Goal: Check status: Check status

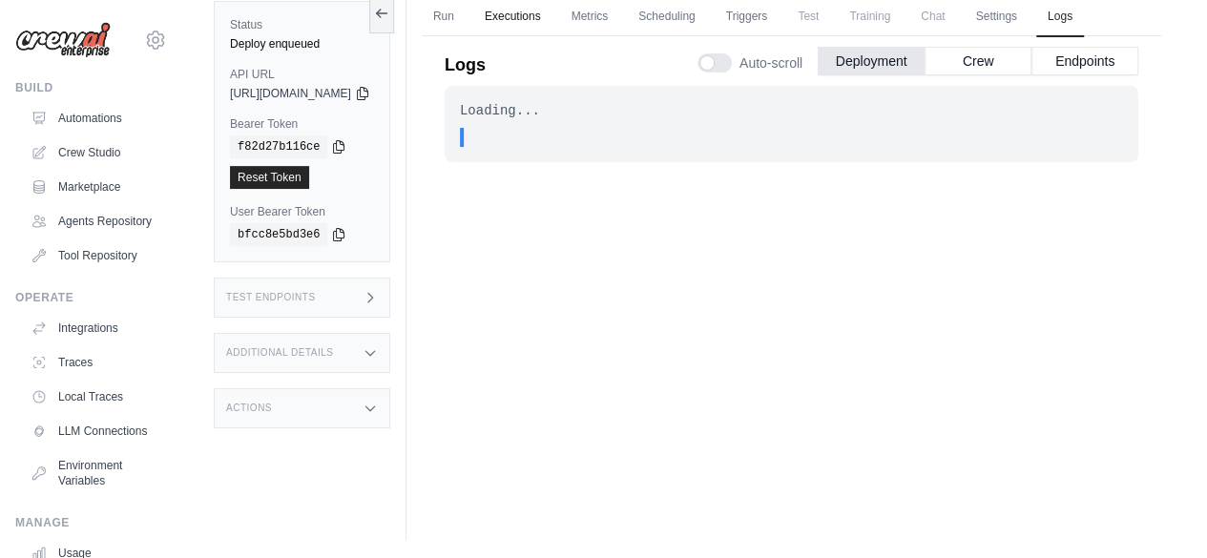
click at [552, 12] on link "Executions" at bounding box center [512, 17] width 79 height 40
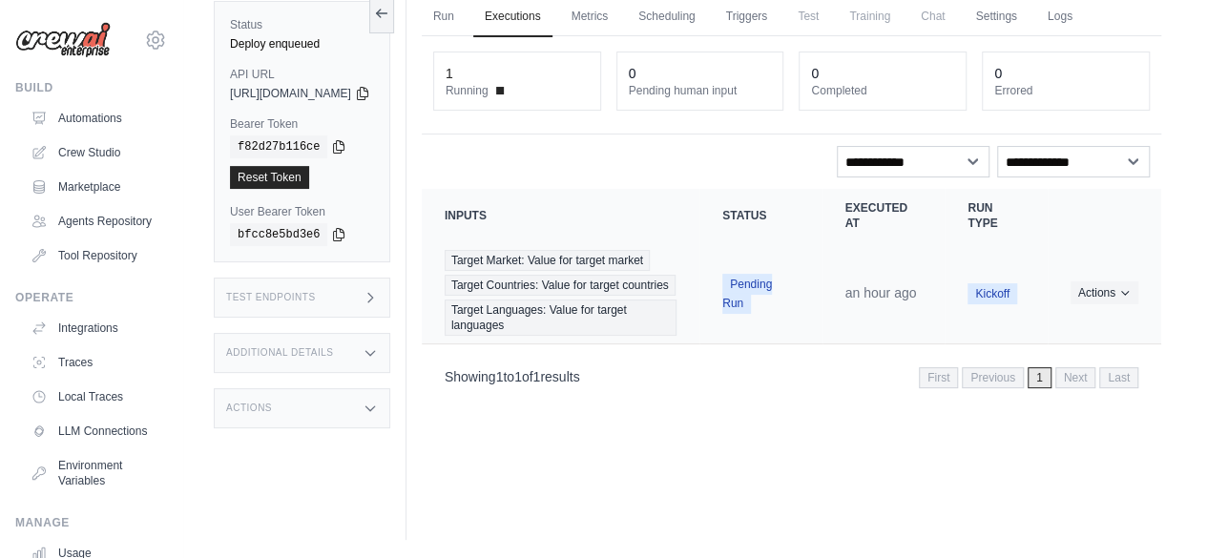
click at [762, 301] on span "Pending Run" at bounding box center [747, 294] width 50 height 40
click at [1126, 298] on icon "Actions for execution" at bounding box center [1124, 291] width 11 height 11
click at [509, 75] on div "1" at bounding box center [517, 73] width 143 height 19
click at [693, 87] on dt "Pending human input" at bounding box center [700, 90] width 143 height 15
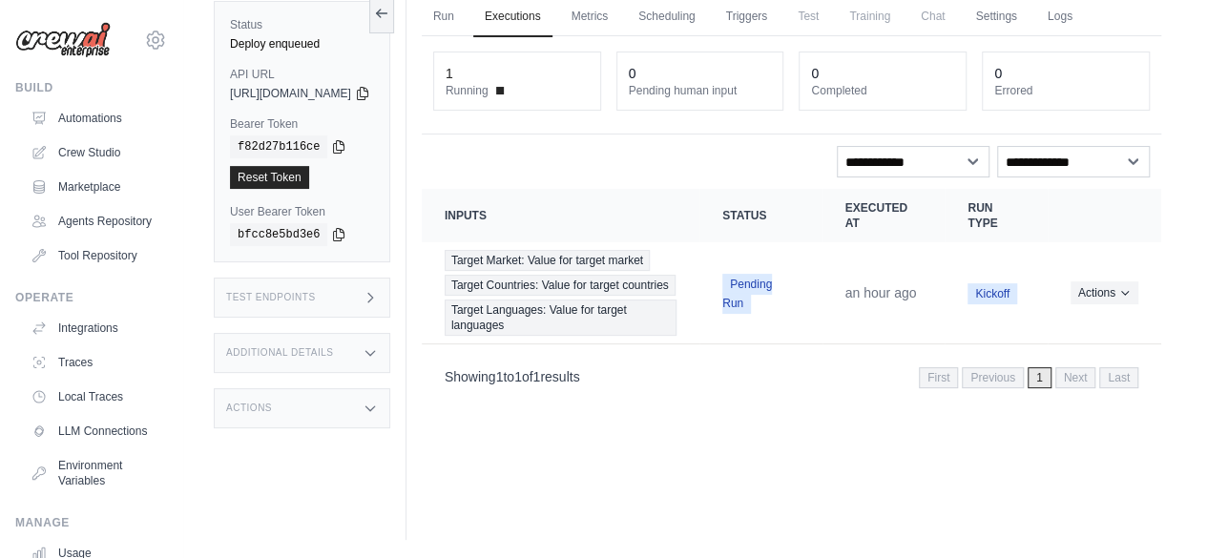
click at [508, 80] on div "1 Running" at bounding box center [517, 81] width 143 height 34
click at [510, 70] on div "1" at bounding box center [517, 73] width 143 height 19
click at [1128, 298] on icon "Actions for execution" at bounding box center [1124, 291] width 11 height 11
click at [1124, 297] on button "Actions" at bounding box center [1104, 291] width 68 height 23
click at [991, 304] on span "Kickoff" at bounding box center [992, 293] width 50 height 21
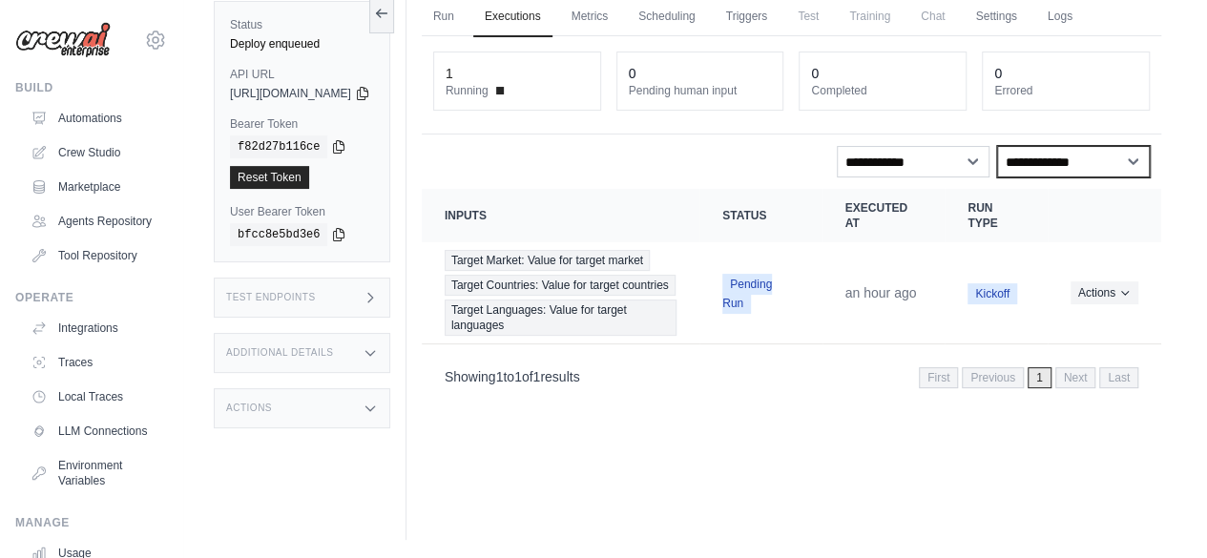
click at [1130, 155] on select "**********" at bounding box center [1073, 161] width 153 height 31
select select "*******"
click at [997, 146] on select "**********" at bounding box center [1073, 161] width 153 height 31
click at [1004, 304] on span "Kickoff" at bounding box center [992, 293] width 50 height 21
click at [772, 291] on span "Pending Run" at bounding box center [747, 294] width 50 height 40
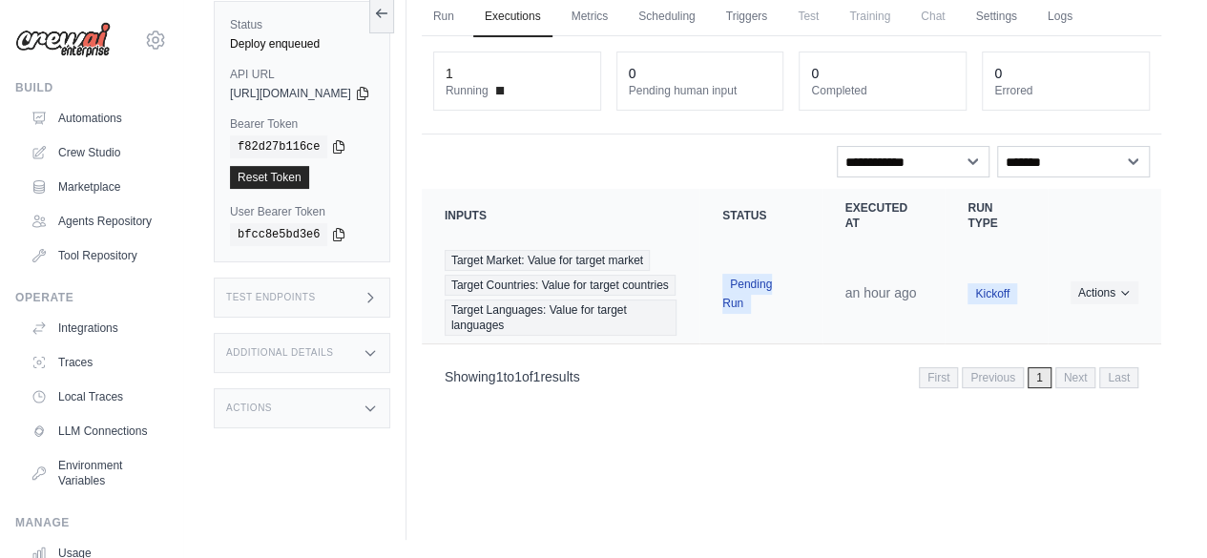
click at [756, 290] on span "Pending Run" at bounding box center [747, 294] width 50 height 40
click at [1027, 16] on link "Settings" at bounding box center [996, 17] width 64 height 40
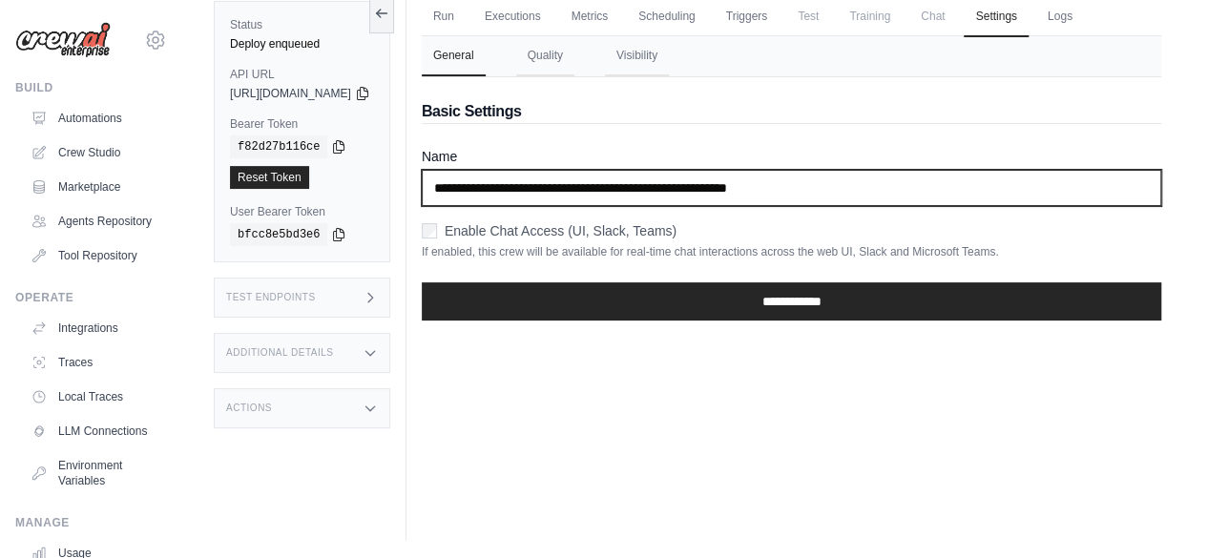
click at [686, 197] on input "**********" at bounding box center [791, 188] width 739 height 36
click at [716, 184] on input "**********" at bounding box center [791, 188] width 739 height 36
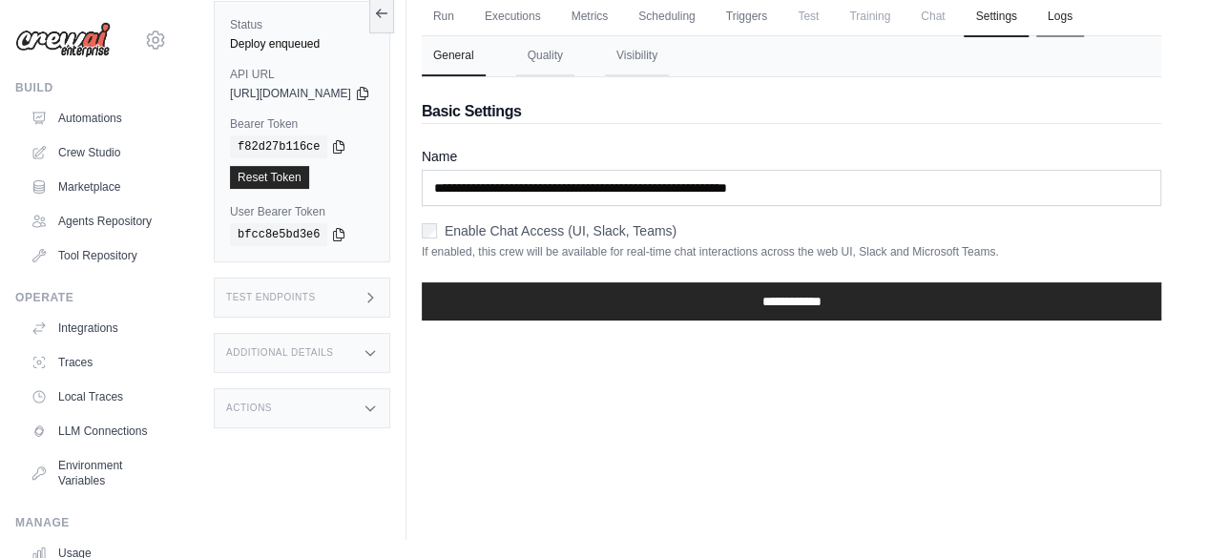
click at [1084, 14] on link "Logs" at bounding box center [1060, 17] width 48 height 40
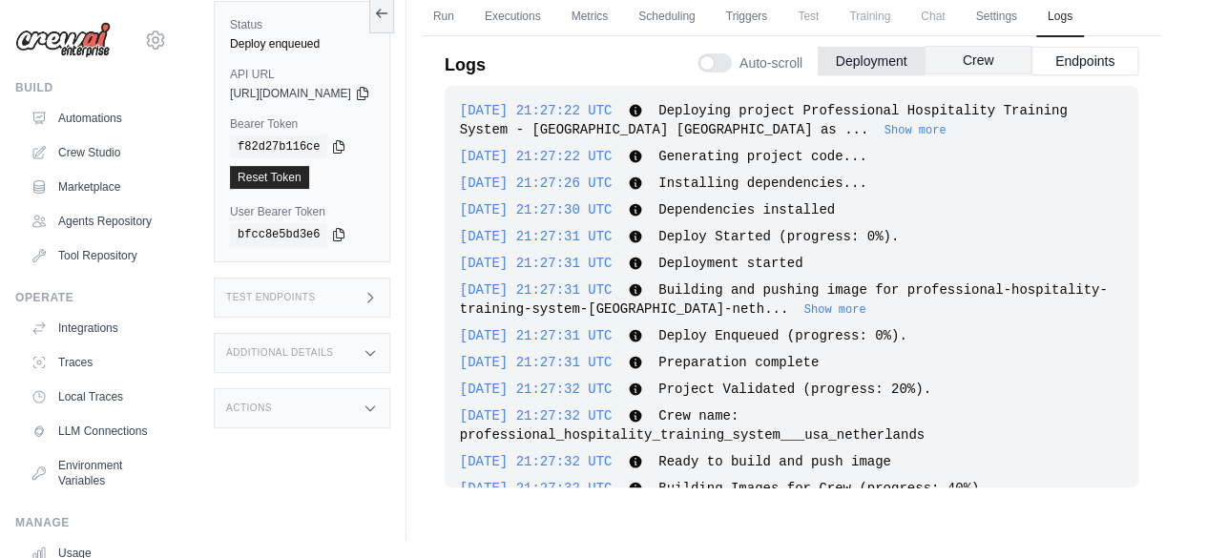
scroll to position [1242, 0]
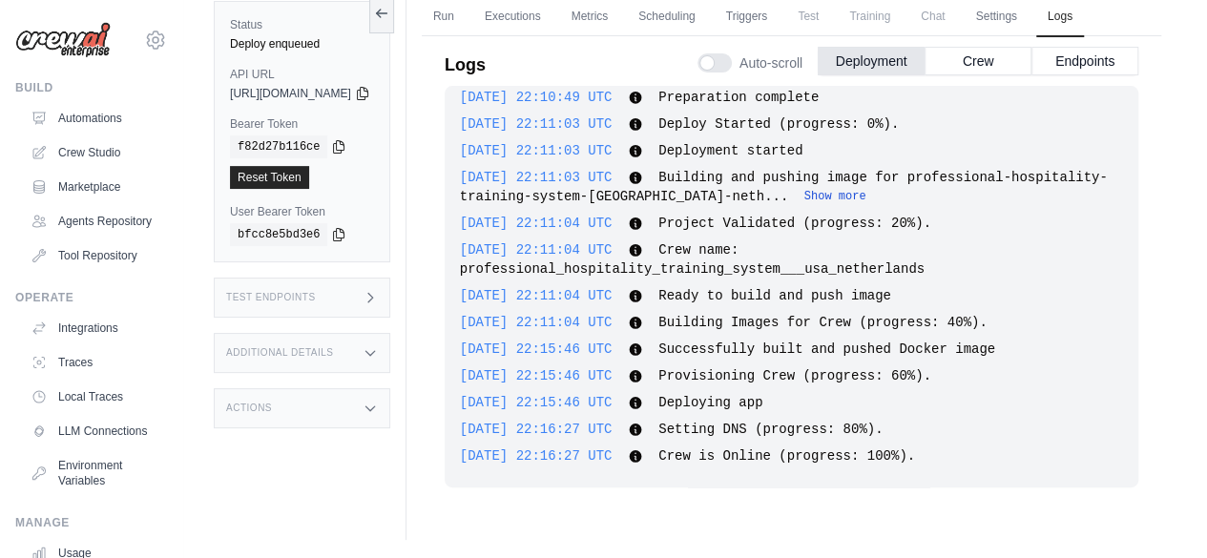
click at [840, 194] on button "Show more" at bounding box center [835, 196] width 62 height 15
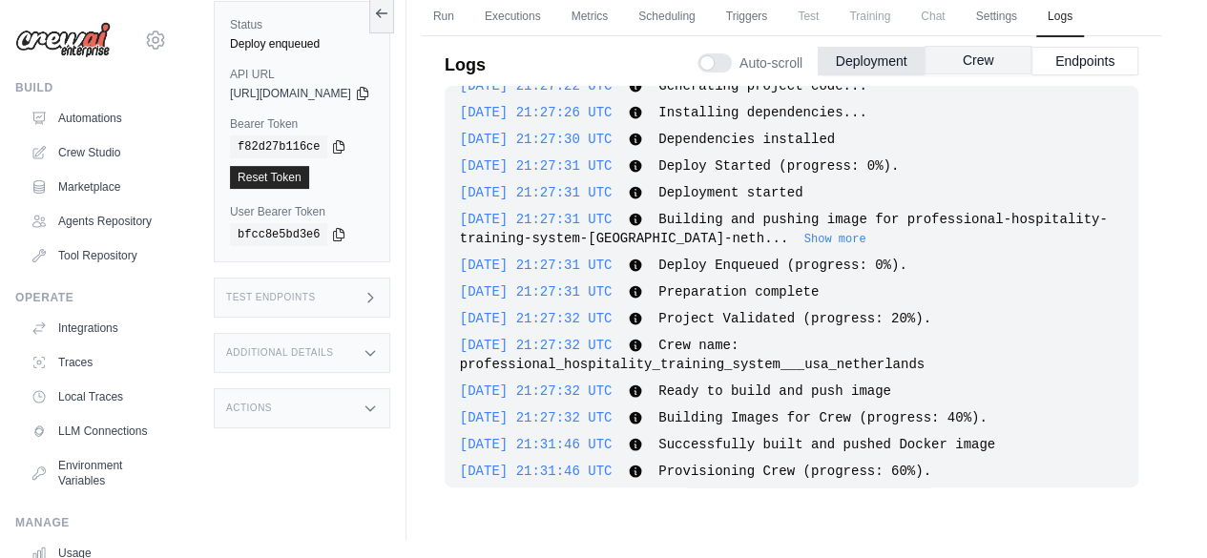
scroll to position [0, 0]
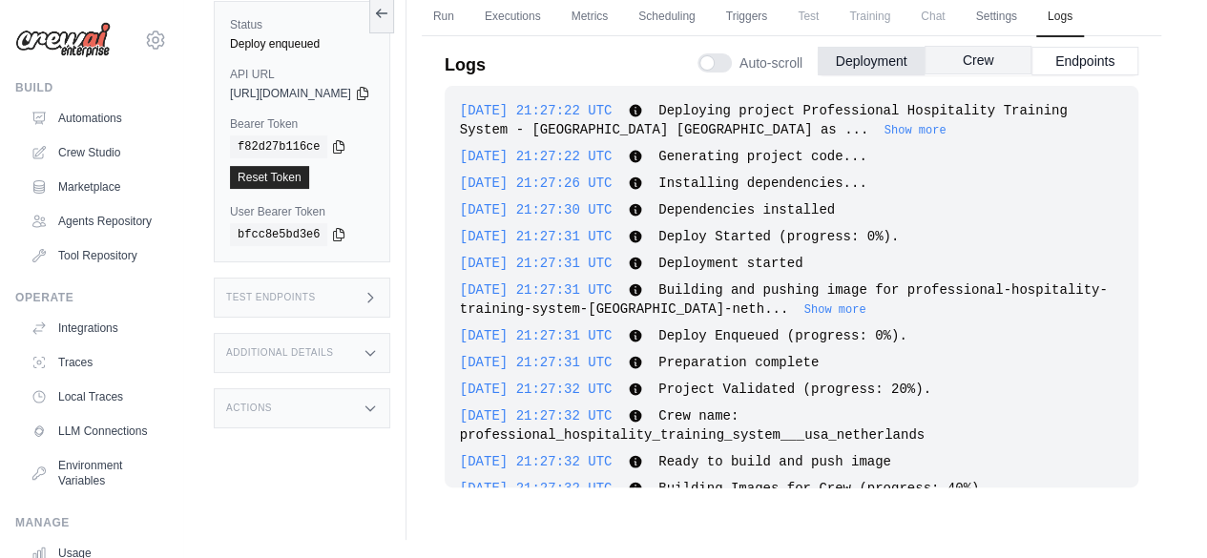
click at [966, 63] on button "Crew" at bounding box center [977, 60] width 107 height 29
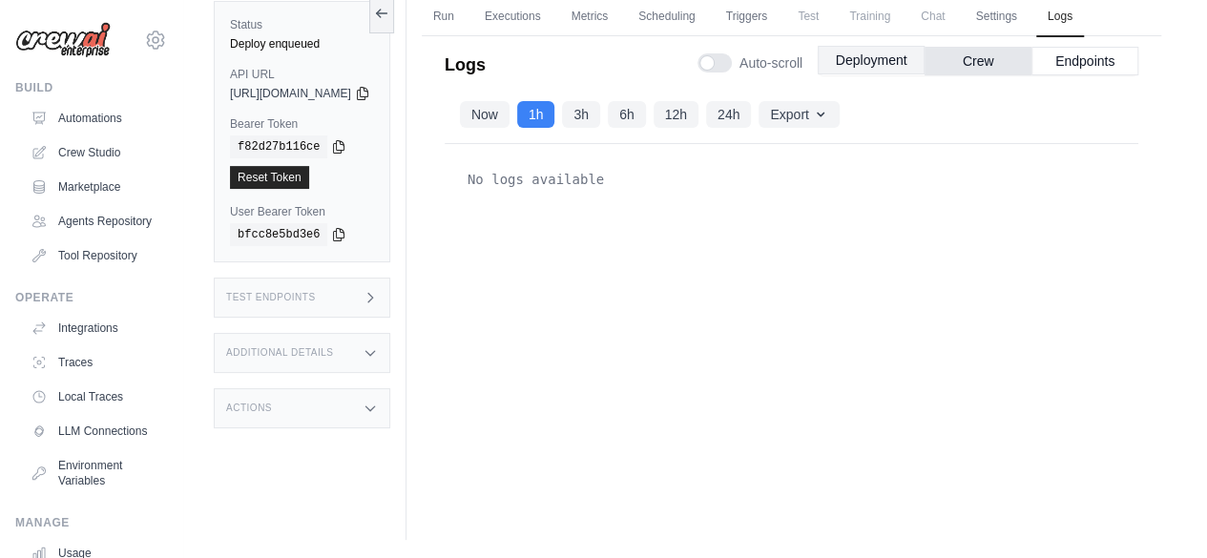
click at [861, 58] on button "Deployment" at bounding box center [871, 60] width 107 height 29
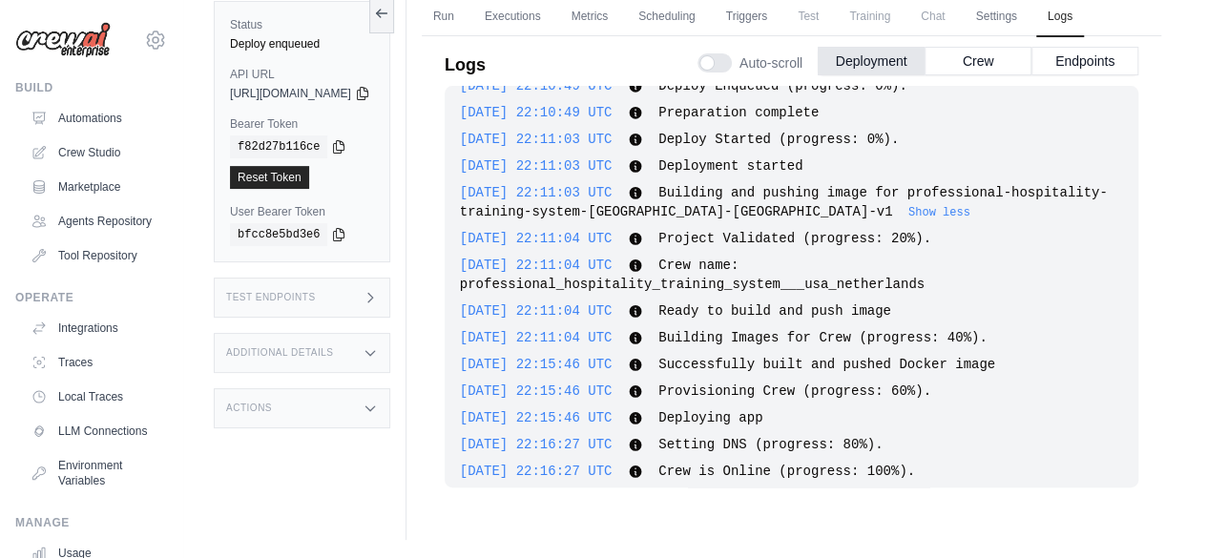
scroll to position [1242, 0]
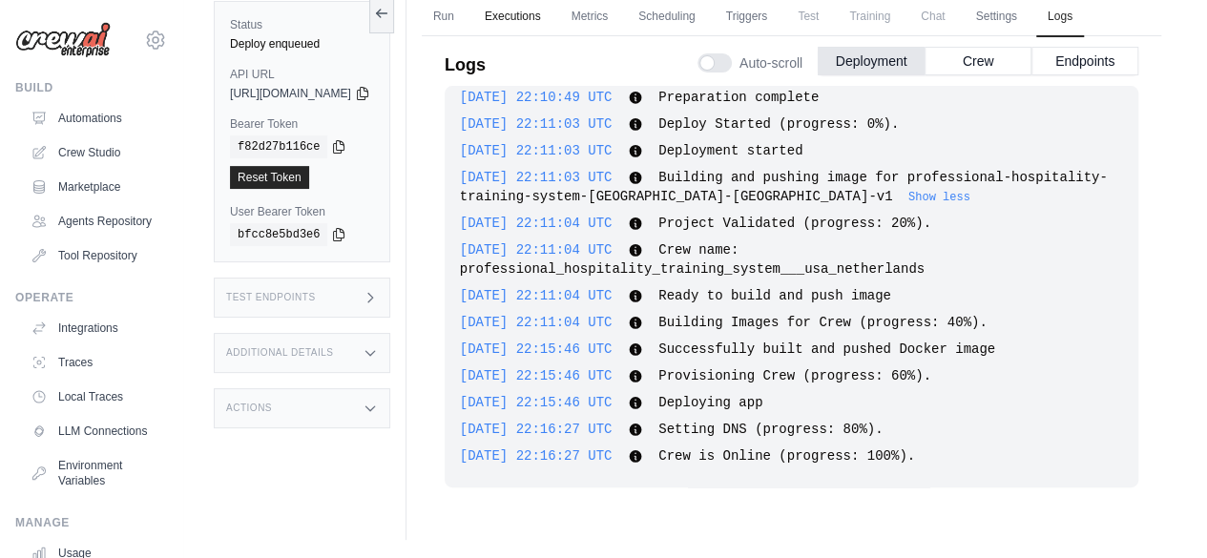
click at [552, 18] on link "Executions" at bounding box center [512, 17] width 79 height 40
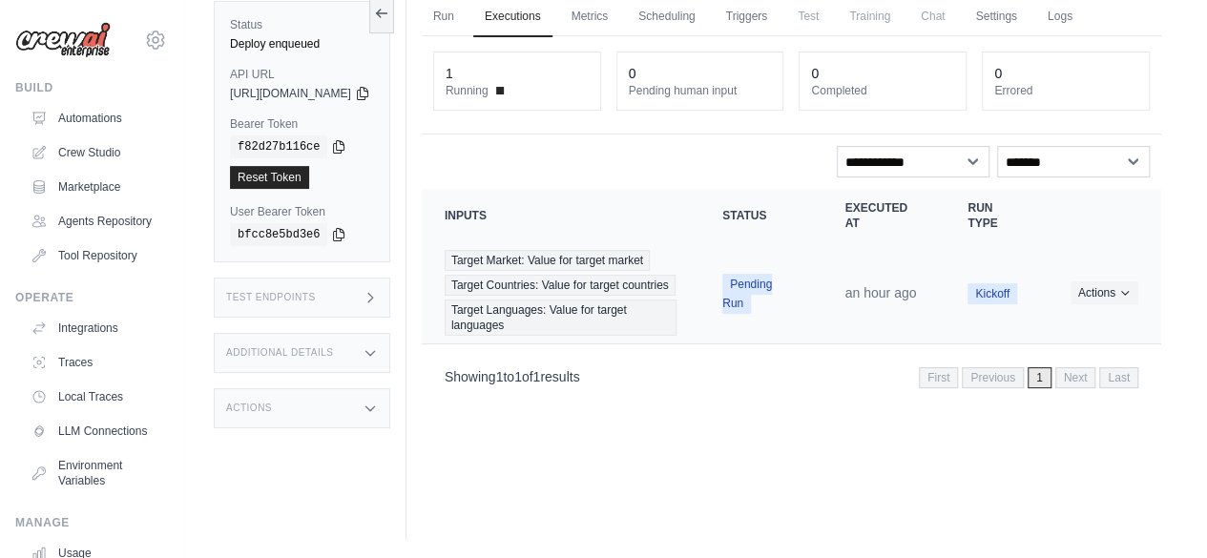
drag, startPoint x: 729, startPoint y: 293, endPoint x: 771, endPoint y: 312, distance: 46.1
click at [784, 319] on td "Pending Run" at bounding box center [760, 293] width 122 height 102
copy span "Pending Run"
click at [110, 153] on link "Crew Studio" at bounding box center [97, 152] width 144 height 31
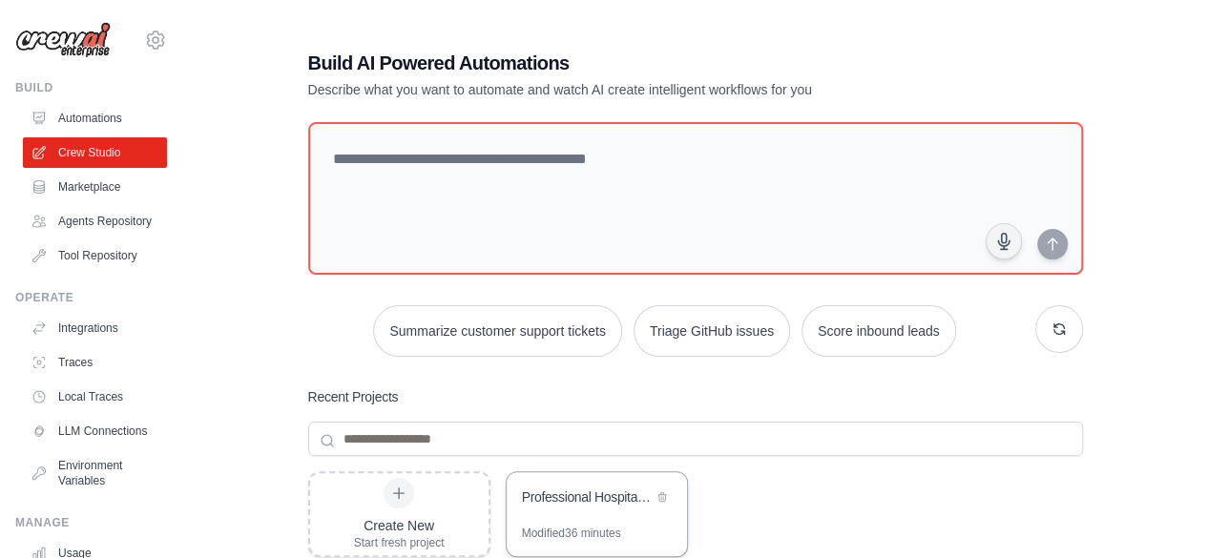
click at [555, 508] on div "Professional Hospitality Training System - USA Netherlands" at bounding box center [587, 498] width 131 height 23
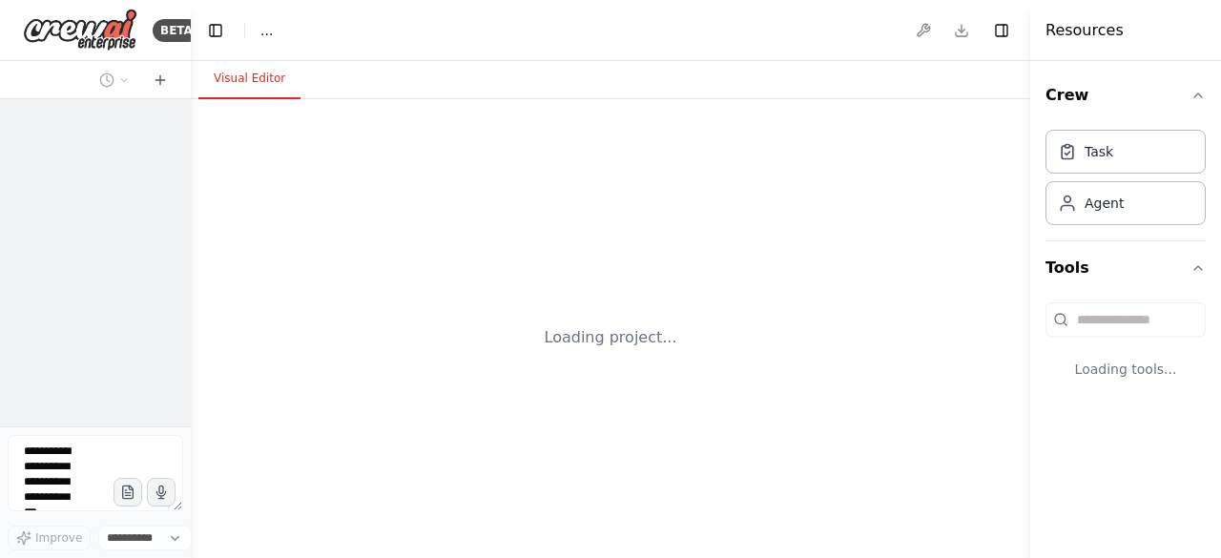
select select "****"
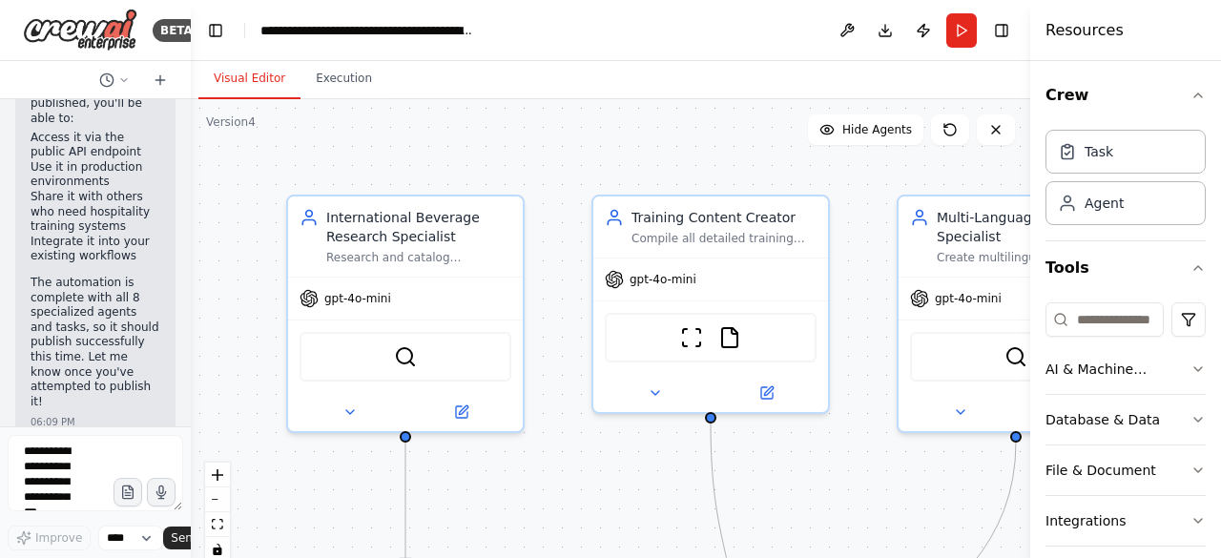
scroll to position [11613, 0]
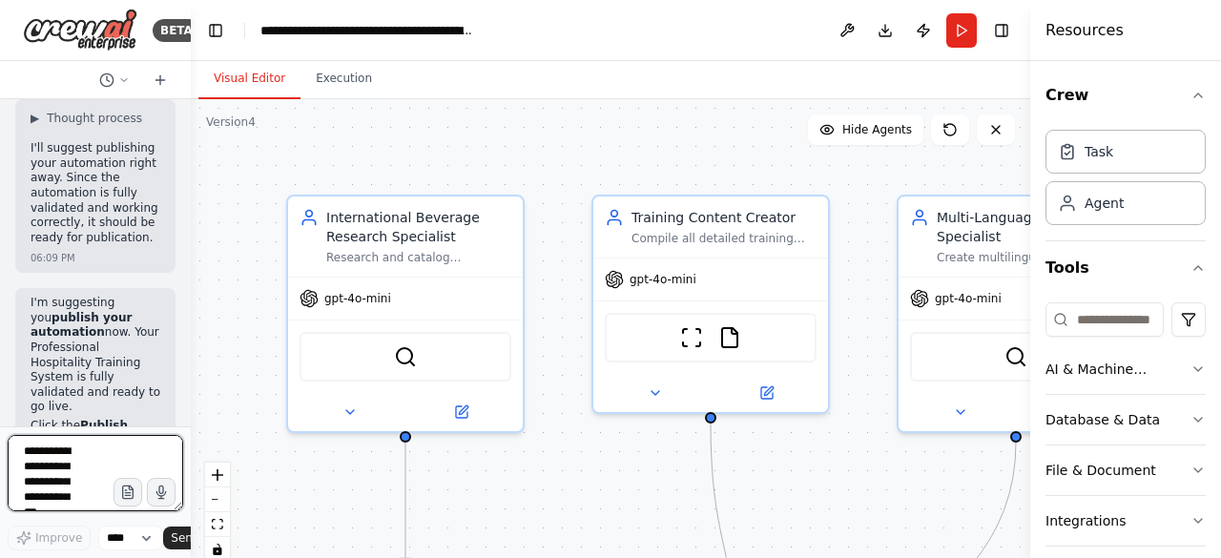
drag, startPoint x: 53, startPoint y: 461, endPoint x: 27, endPoint y: 468, distance: 27.8
click at [27, 468] on textarea at bounding box center [96, 473] width 176 height 76
paste textarea "**********"
type textarea "**********"
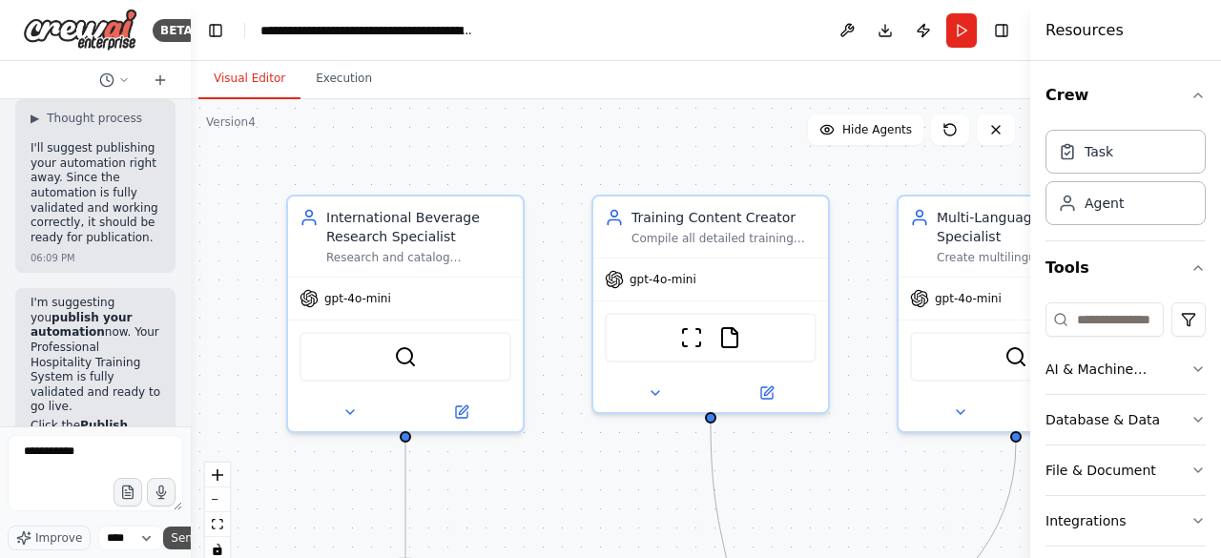
click at [181, 539] on span "Send" at bounding box center [185, 537] width 29 height 15
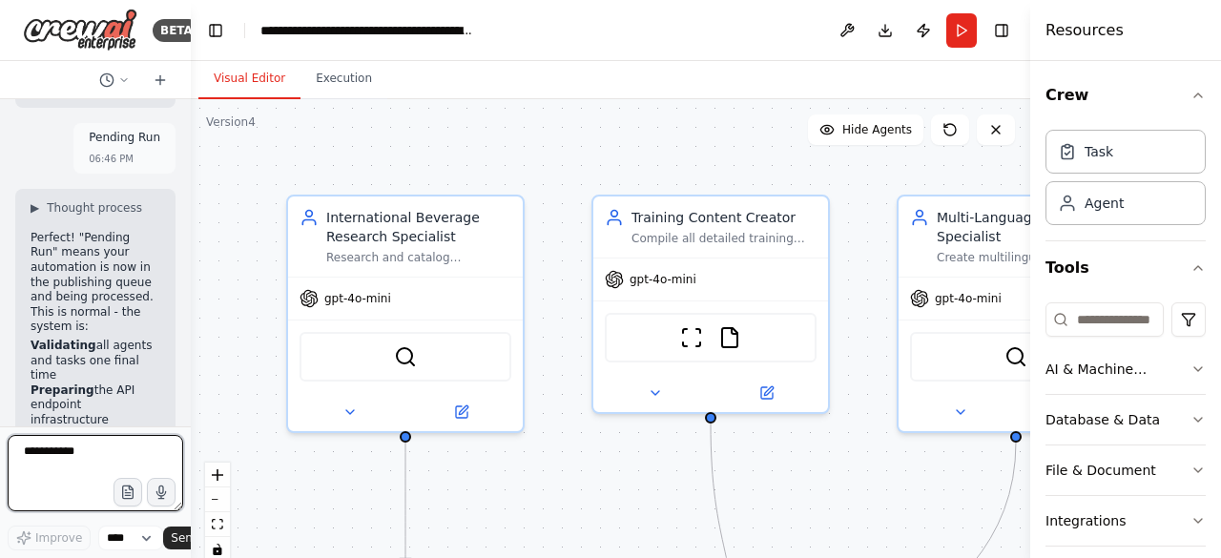
scroll to position [12311, 0]
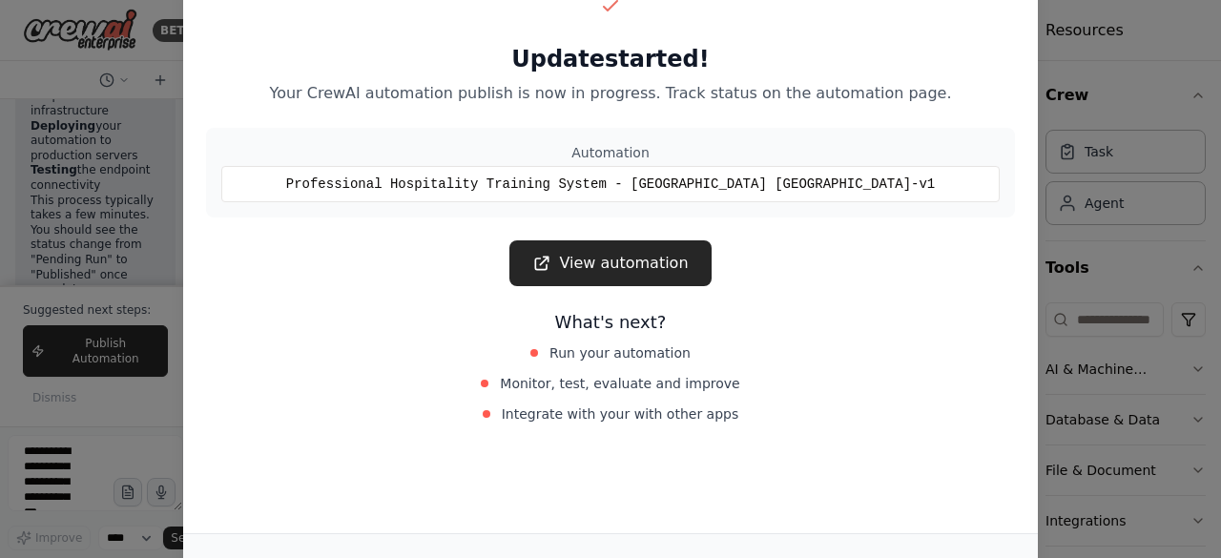
scroll to position [12551, 0]
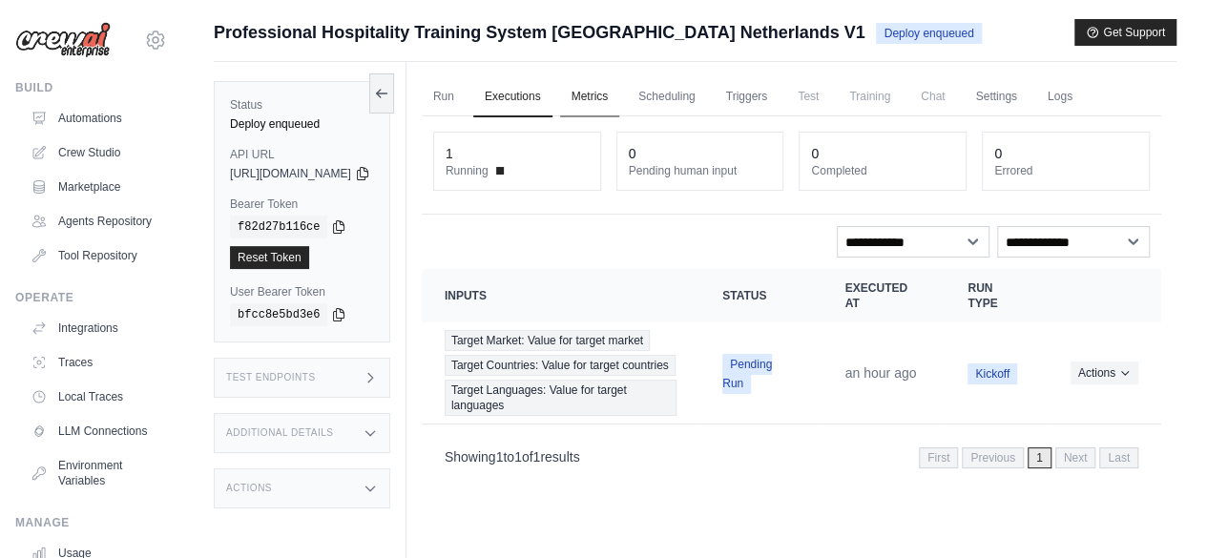
click at [620, 93] on link "Metrics" at bounding box center [590, 97] width 60 height 40
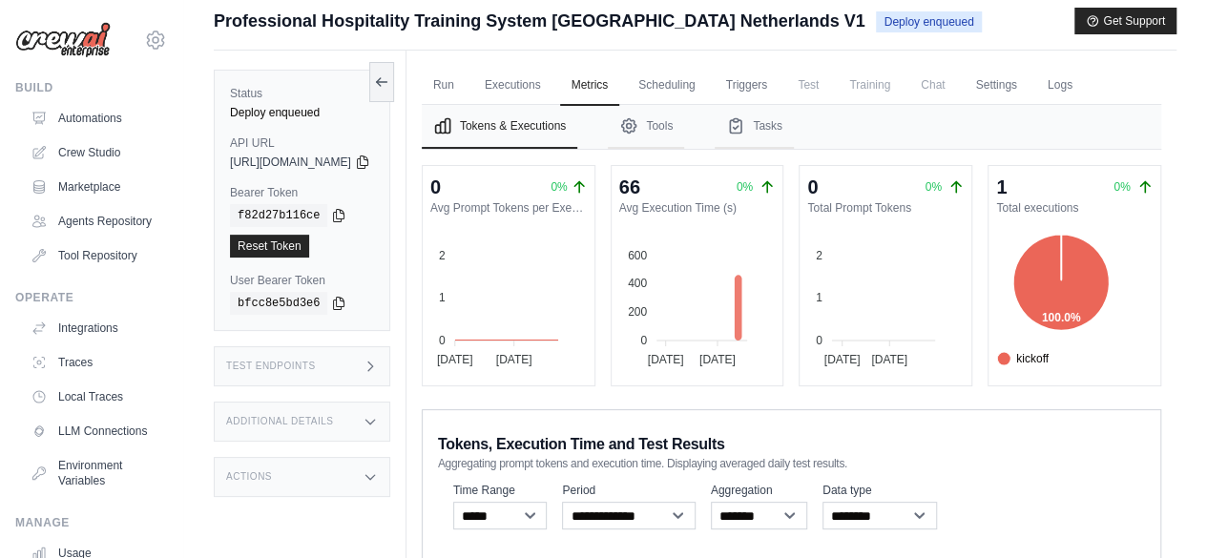
scroll to position [10, 0]
click at [1048, 356] on span "kickoff" at bounding box center [1023, 359] width 52 height 17
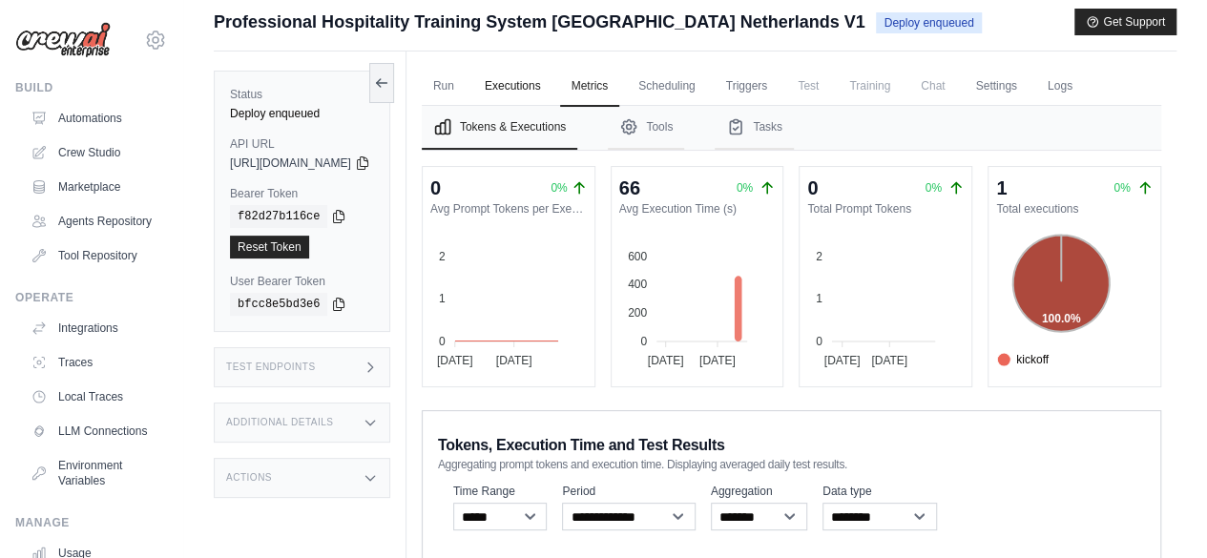
click at [552, 82] on link "Executions" at bounding box center [512, 87] width 79 height 40
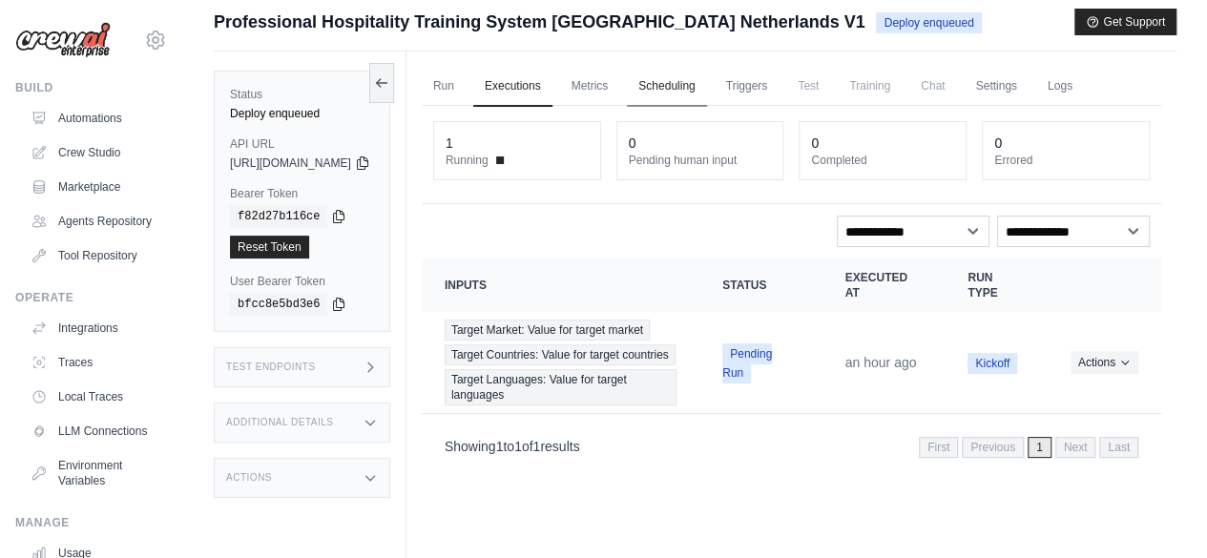
click at [706, 79] on link "Scheduling" at bounding box center [666, 87] width 79 height 40
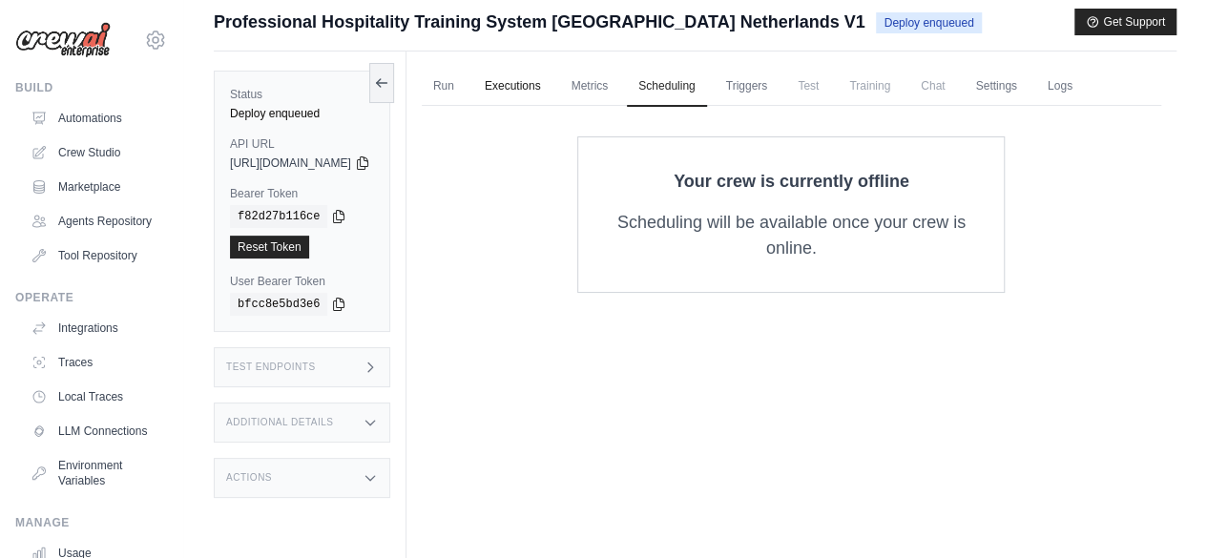
click at [545, 86] on link "Executions" at bounding box center [512, 87] width 79 height 40
